Goal: Use online tool/utility: Utilize a website feature to perform a specific function

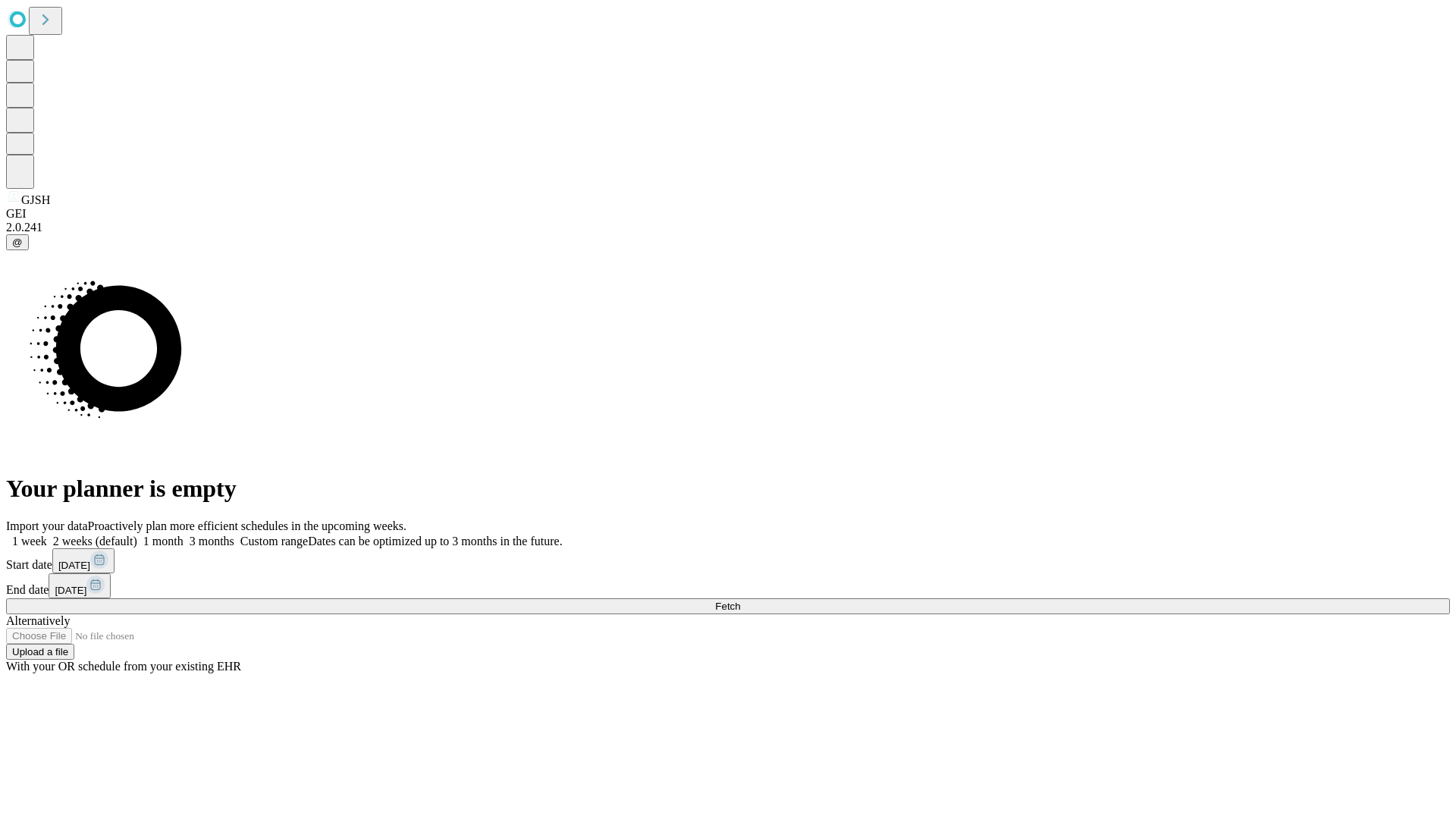
click at [740, 600] on span "Fetch" at bounding box center [728, 606] width 25 height 12
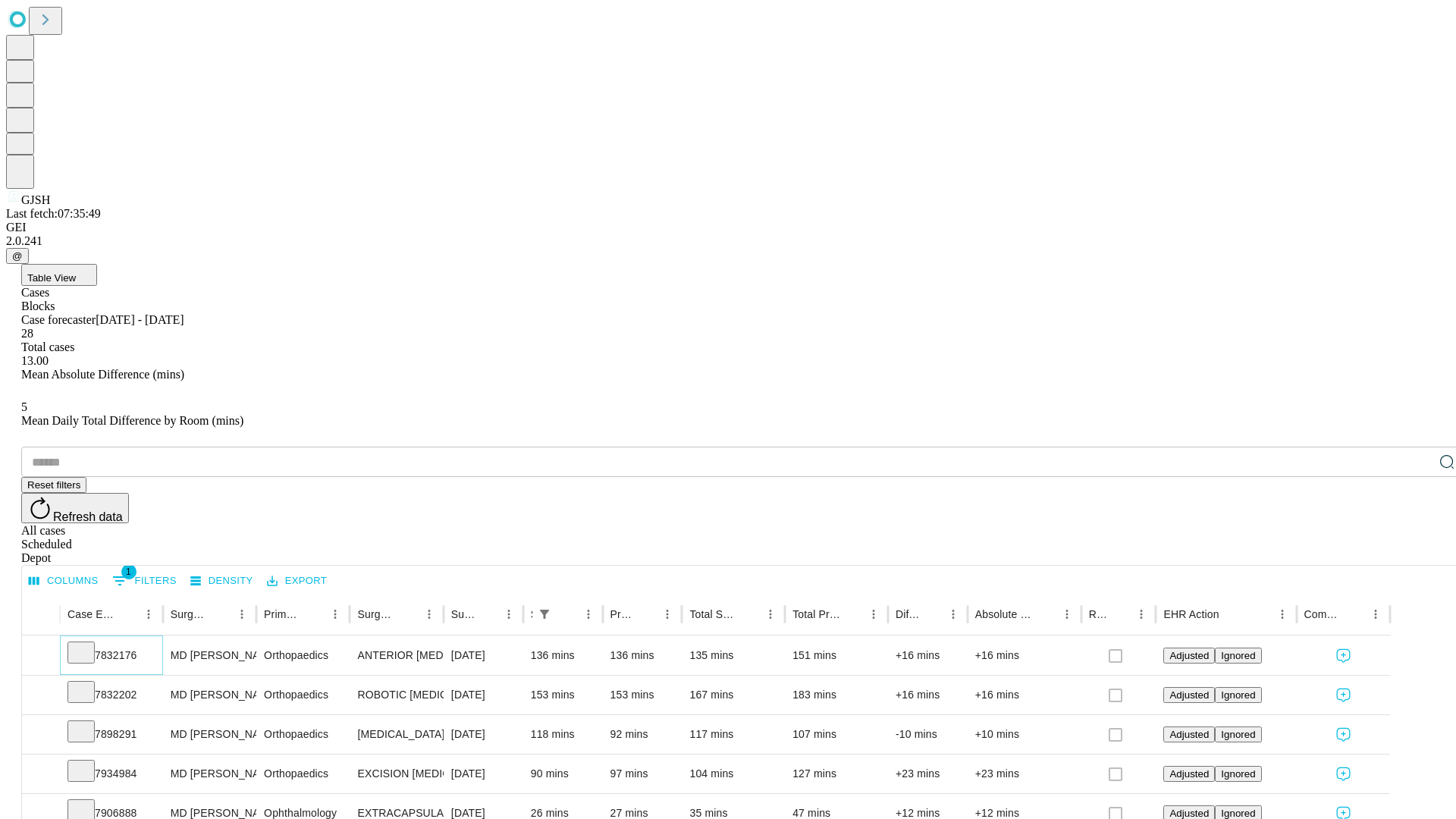
click at [88, 644] on icon at bounding box center [81, 651] width 15 height 15
